Goal: Transaction & Acquisition: Purchase product/service

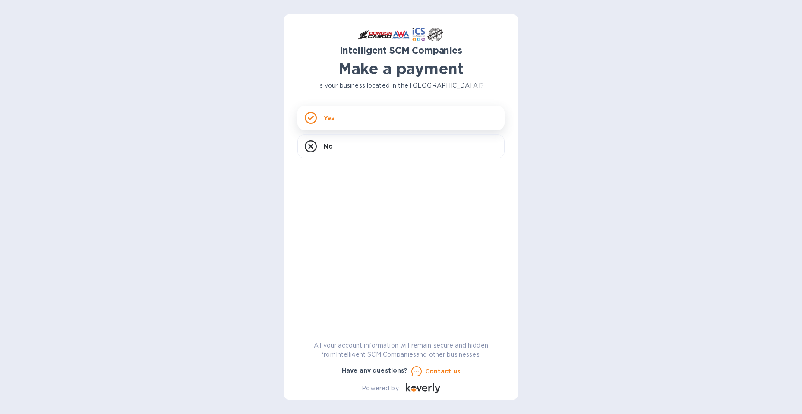
click at [409, 116] on div "Yes" at bounding box center [401, 118] width 207 height 24
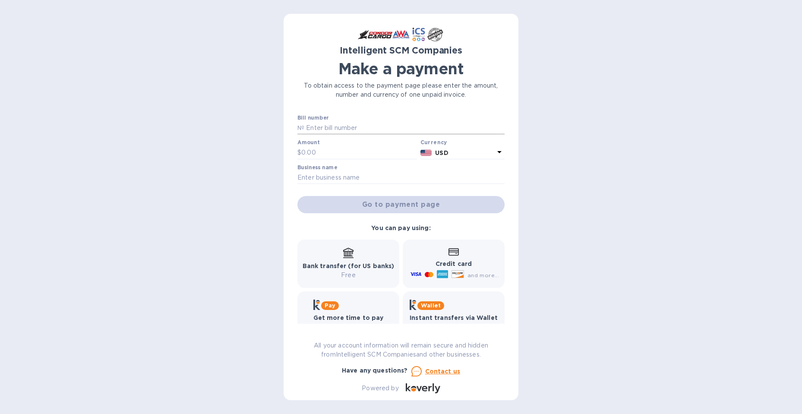
click at [356, 126] on input "text" at bounding box center [404, 128] width 200 height 13
click at [346, 124] on input "text" at bounding box center [404, 128] width 200 height 13
type input "S00511392"
click at [333, 152] on input "text" at bounding box center [359, 152] width 116 height 13
type input "164.00"
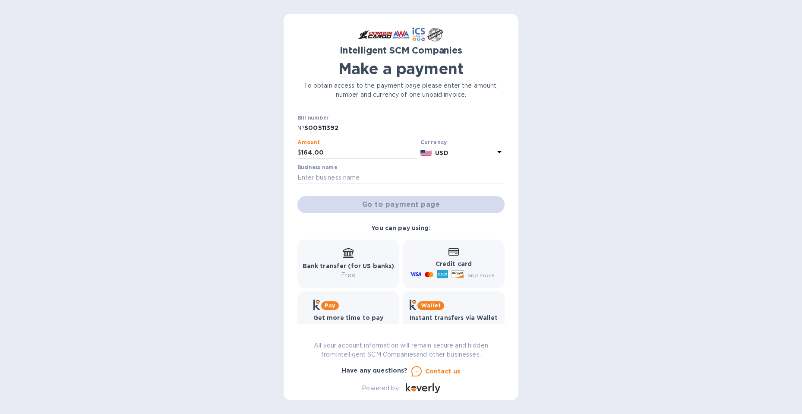
drag, startPoint x: 329, startPoint y: 170, endPoint x: 349, endPoint y: 195, distance: 32.0
click at [329, 170] on label "Business name" at bounding box center [318, 167] width 40 height 5
click at [356, 175] on input "text" at bounding box center [401, 177] width 207 height 13
type input "Island Cargo Support"
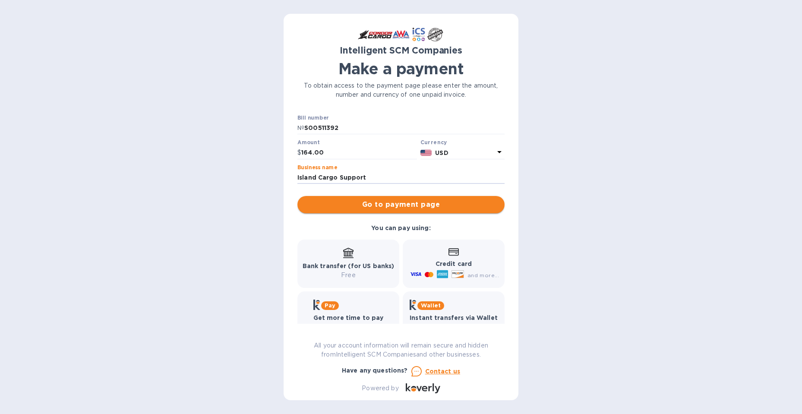
click at [381, 200] on span "Go to payment page" at bounding box center [400, 205] width 193 height 10
